Goal: Navigation & Orientation: Find specific page/section

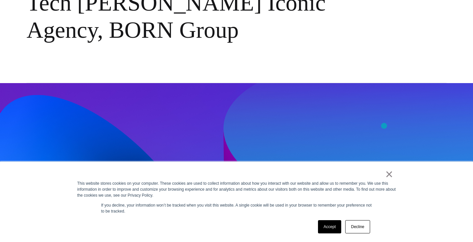
scroll to position [99, 0]
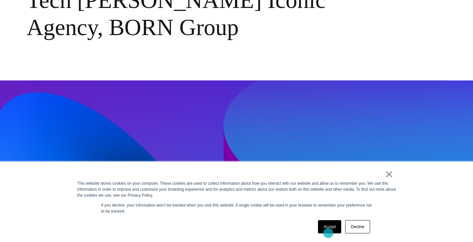
click at [328, 233] on link "Accept" at bounding box center [330, 227] width 24 height 13
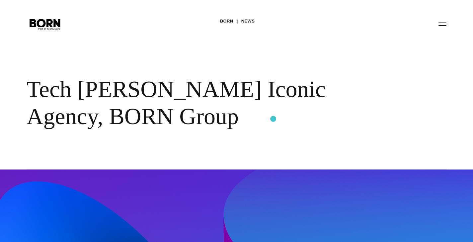
scroll to position [0, 0]
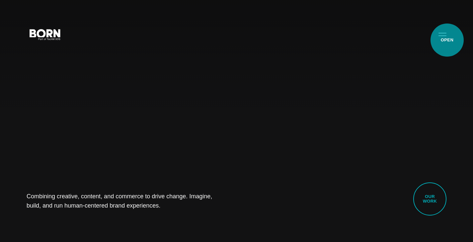
click at [447, 40] on button "Primary Menu" at bounding box center [442, 34] width 16 height 14
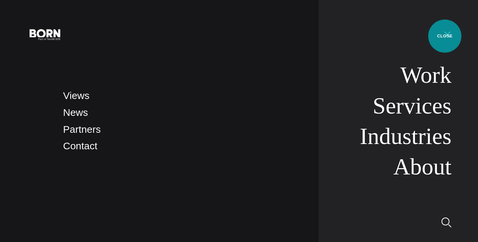
click at [444, 36] on button "Primary Menu" at bounding box center [447, 34] width 16 height 14
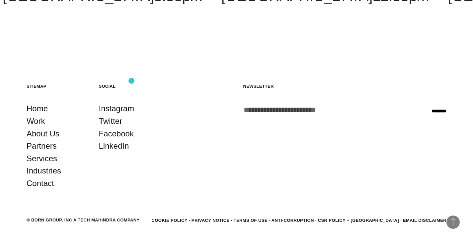
scroll to position [1798, 0]
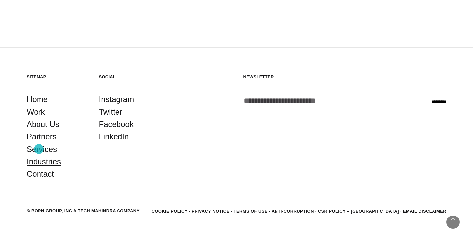
click at [39, 156] on link "Industries" at bounding box center [44, 162] width 34 height 13
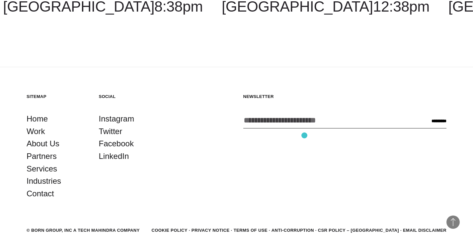
scroll to position [1094, 0]
